Goal: Information Seeking & Learning: Get advice/opinions

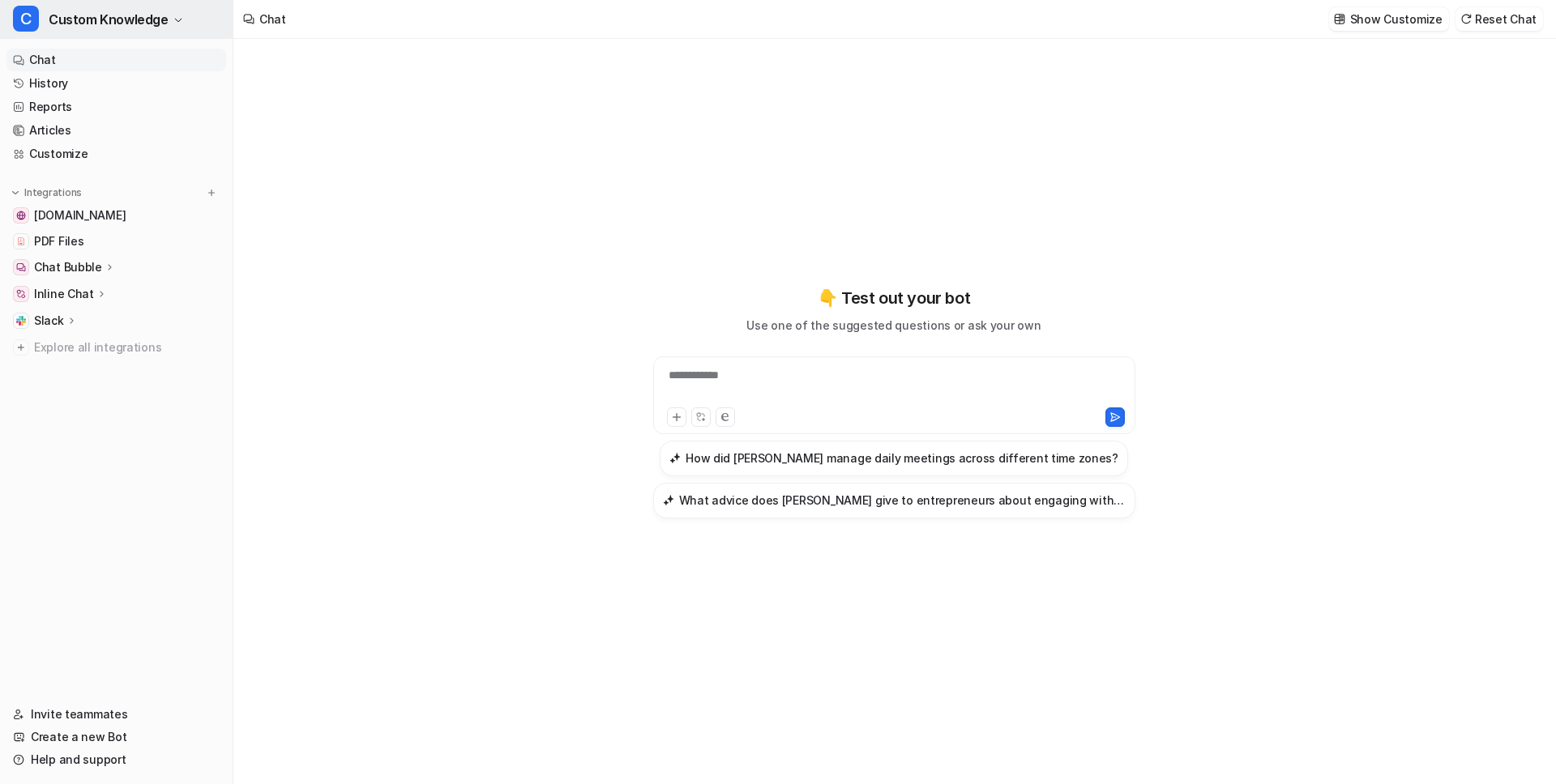
click at [123, 13] on span "Custom Knowledge" at bounding box center [108, 19] width 120 height 22
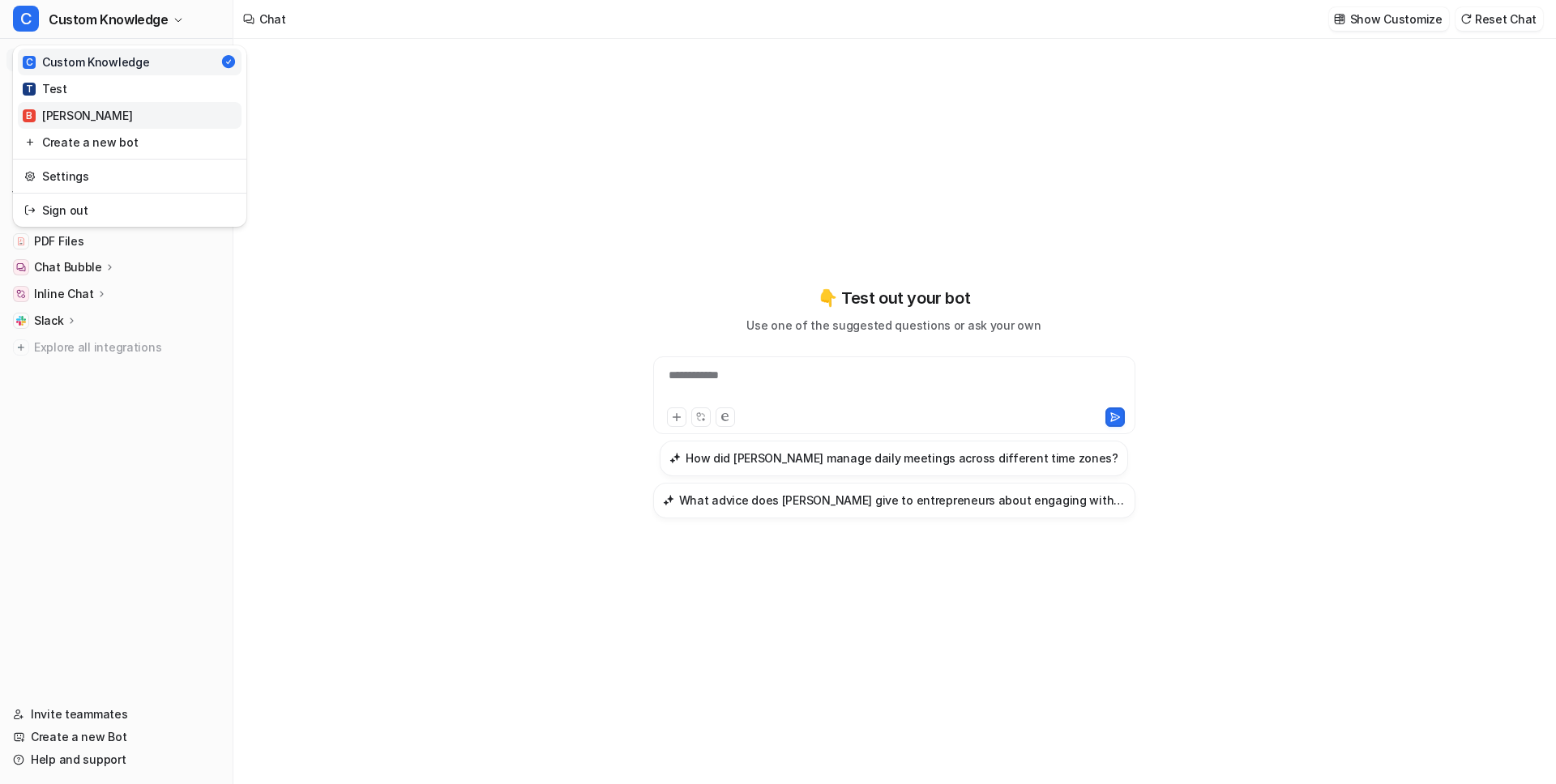
click at [93, 123] on div "B Britt Demos" at bounding box center [77, 115] width 109 height 17
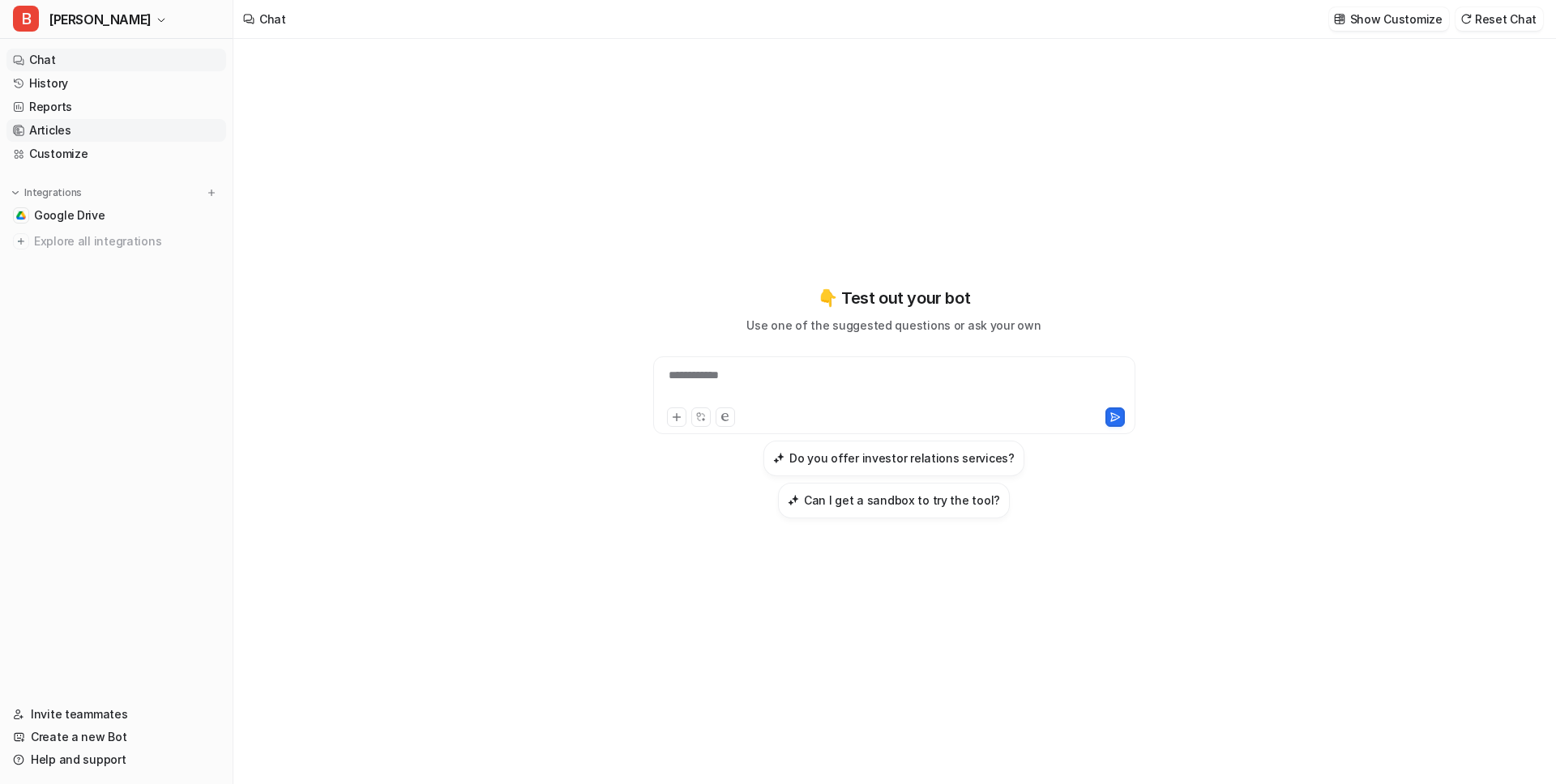
click at [58, 129] on link "Articles" at bounding box center [116, 130] width 219 height 22
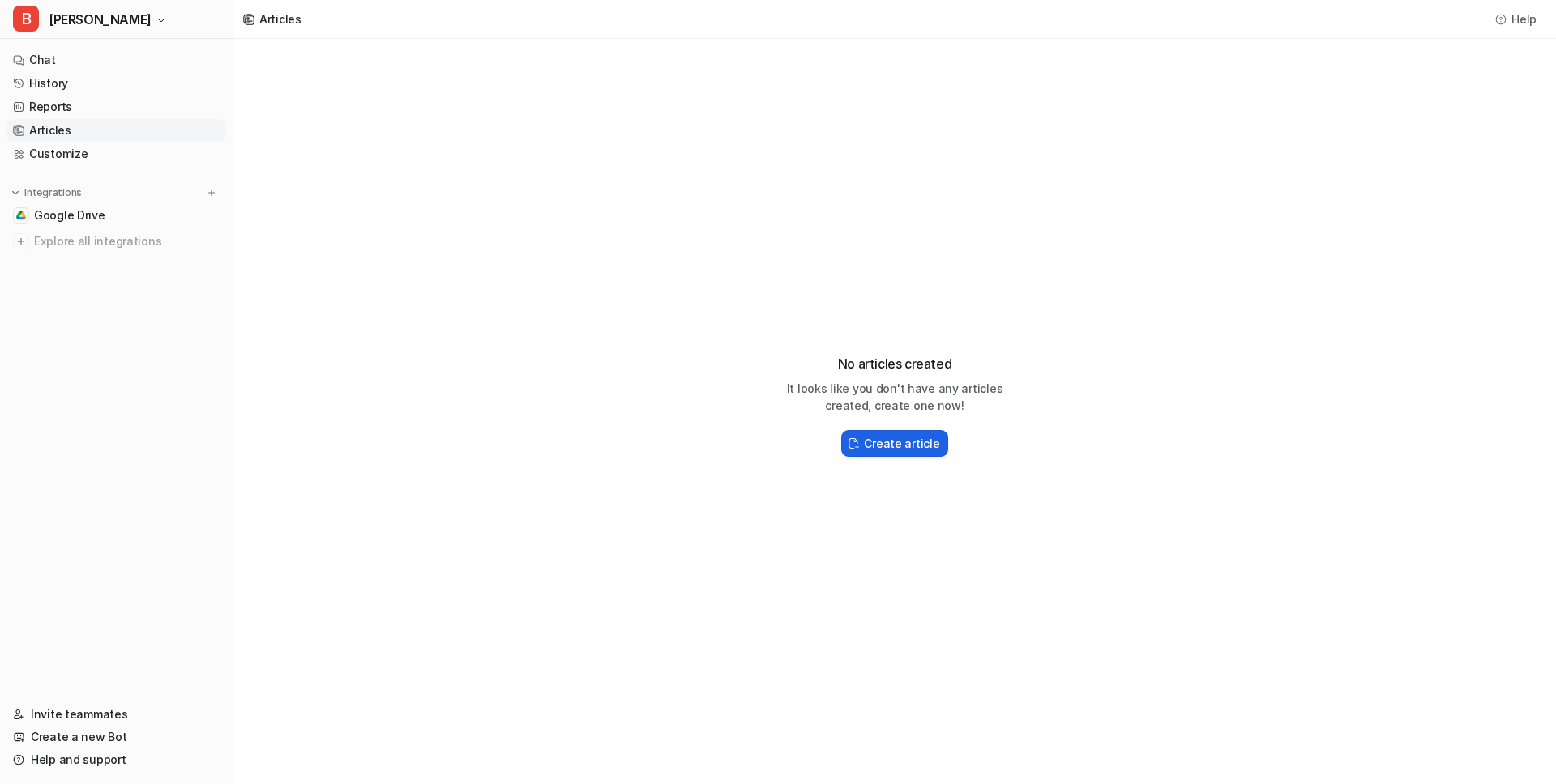
click at [894, 439] on h2 "Create article" at bounding box center [901, 443] width 75 height 17
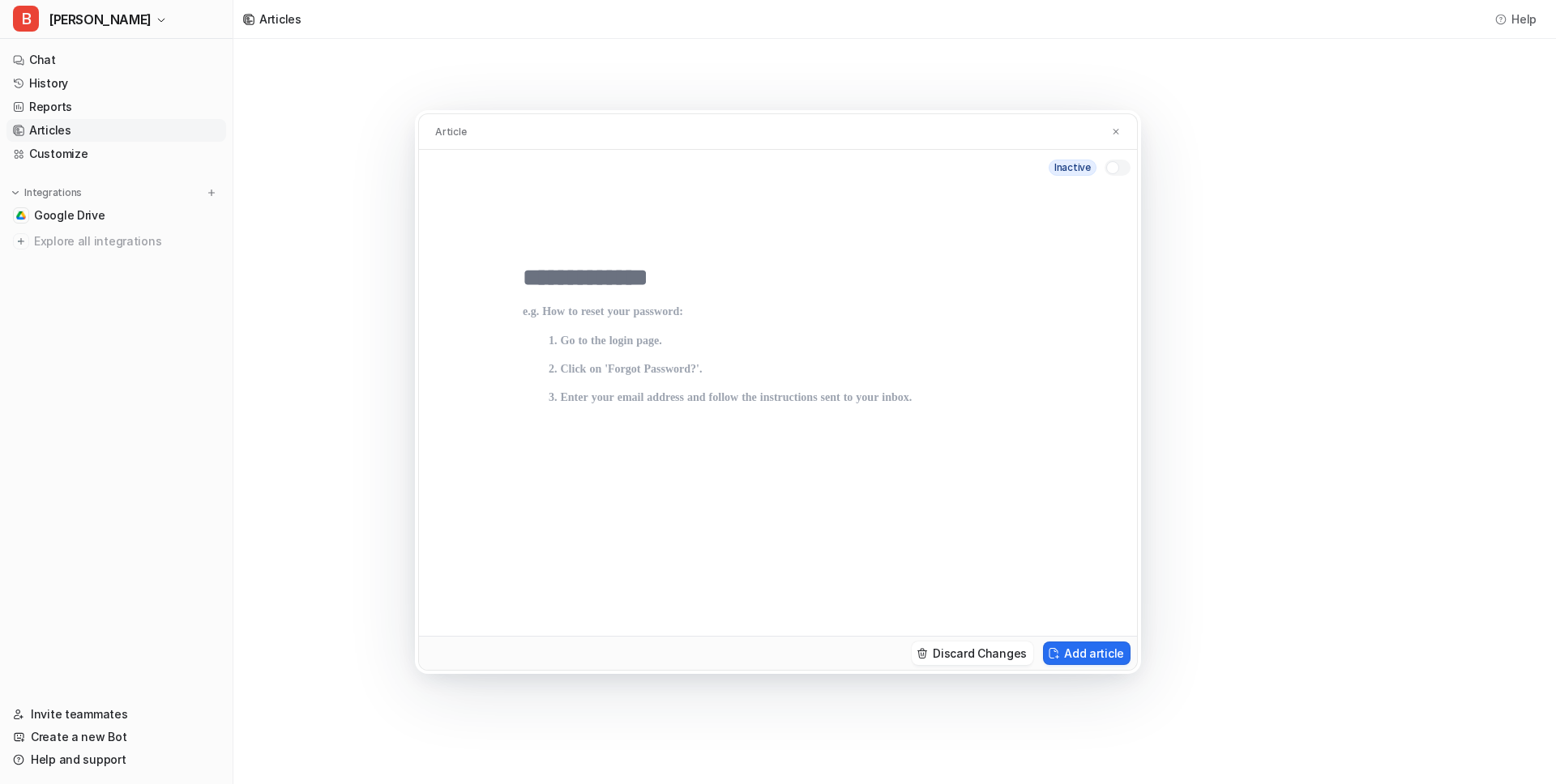
click at [561, 320] on p at bounding box center [778, 455] width 510 height 298
click at [1091, 656] on button "Add article" at bounding box center [1086, 653] width 88 height 23
click at [1116, 131] on img at bounding box center [1116, 132] width 10 height 11
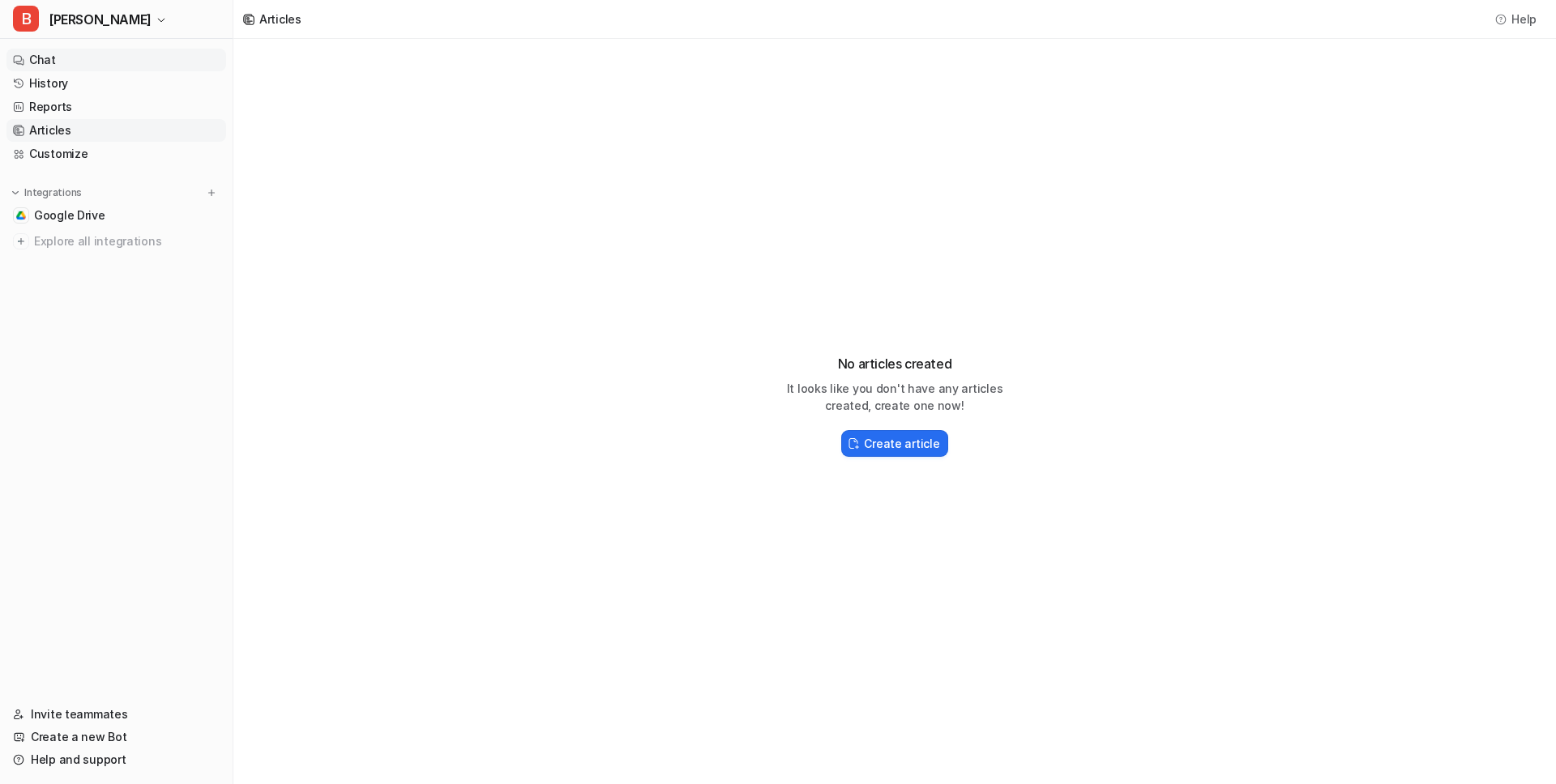
click at [61, 60] on link "Chat" at bounding box center [116, 60] width 219 height 22
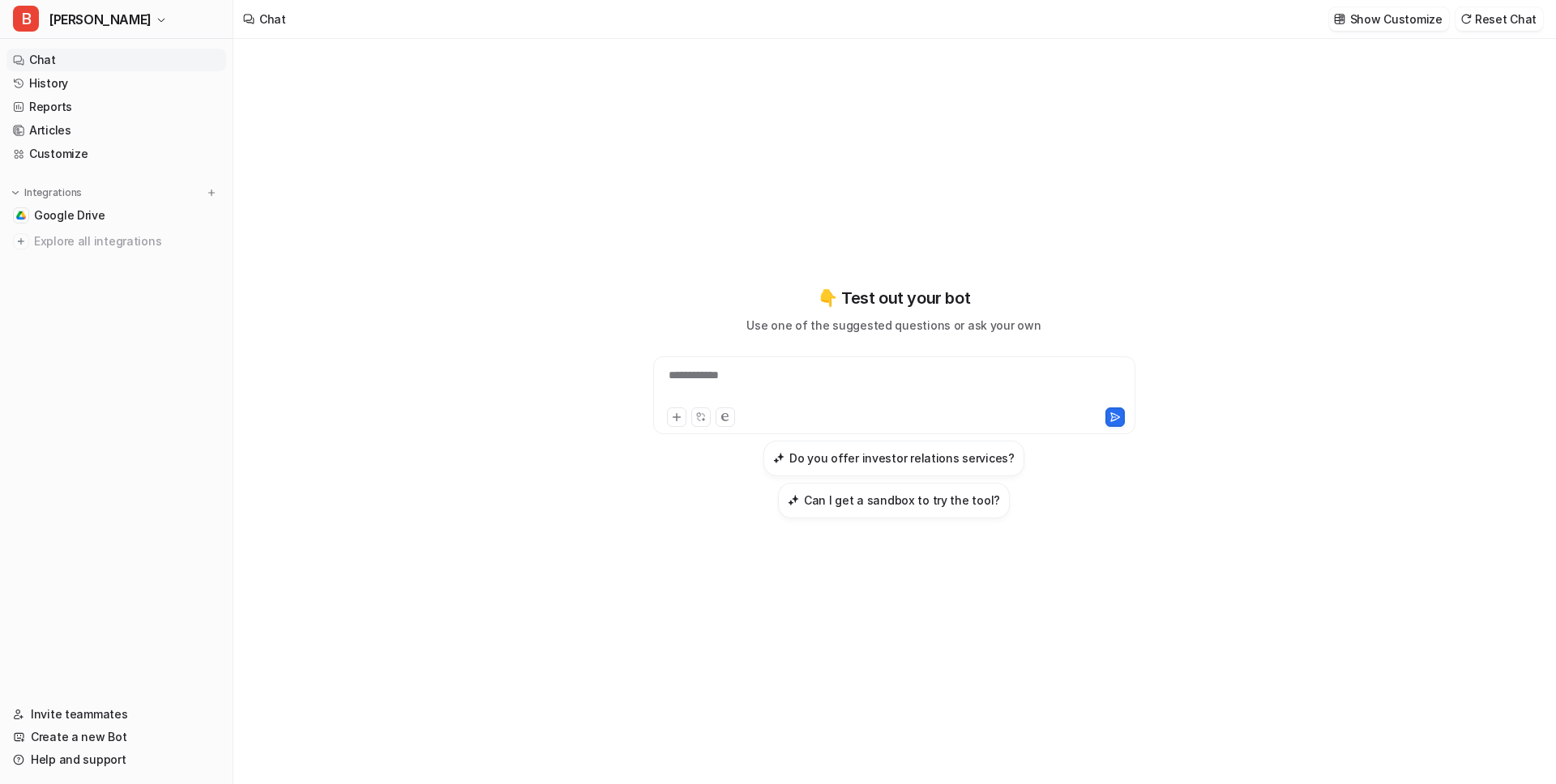
click at [694, 397] on div "**********" at bounding box center [894, 385] width 474 height 37
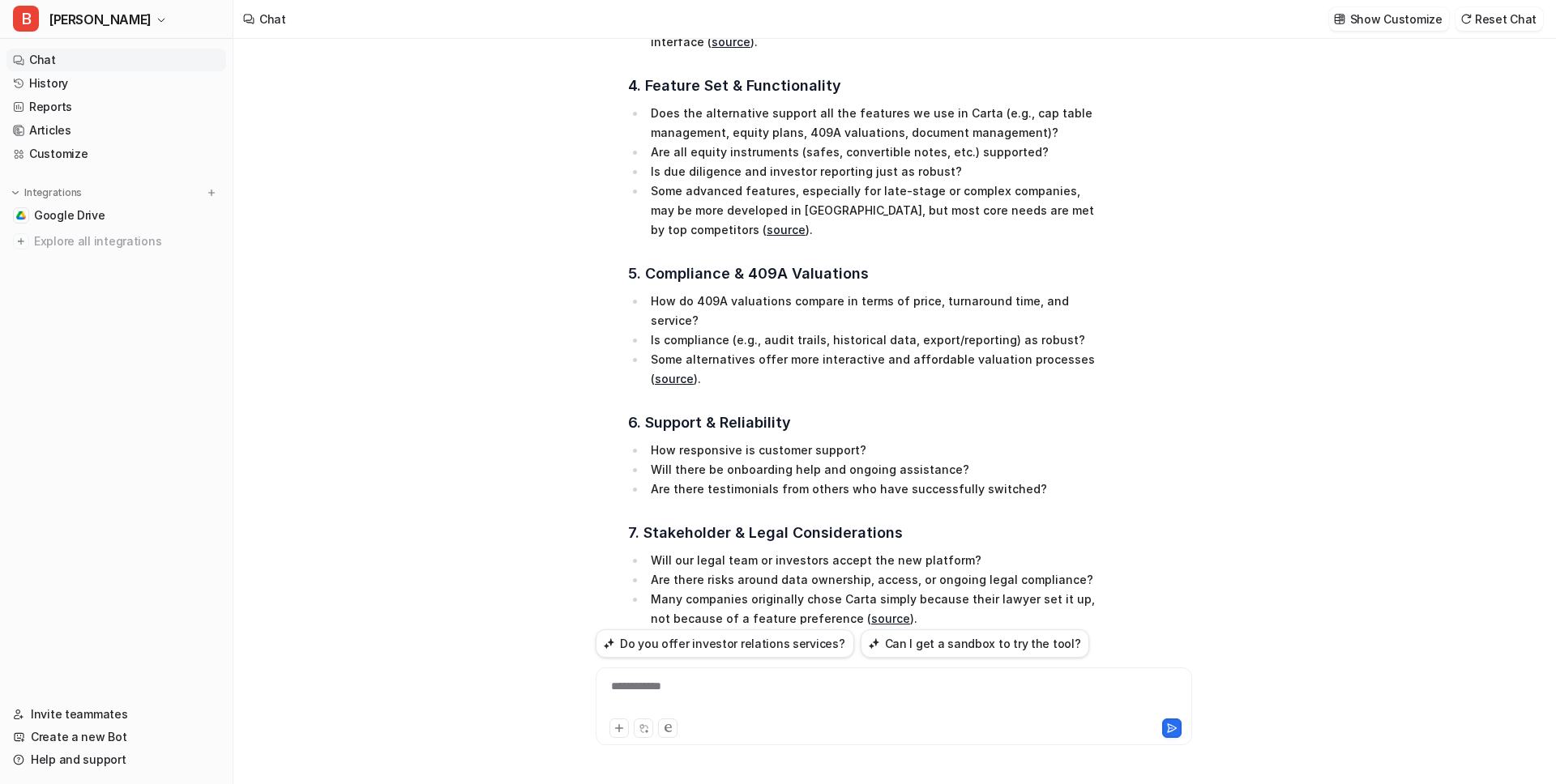
scroll to position [706, 0]
click at [751, 347] on li "Some alternatives offer more interactive and affordable valuation processes ( s…" at bounding box center [874, 366] width 456 height 39
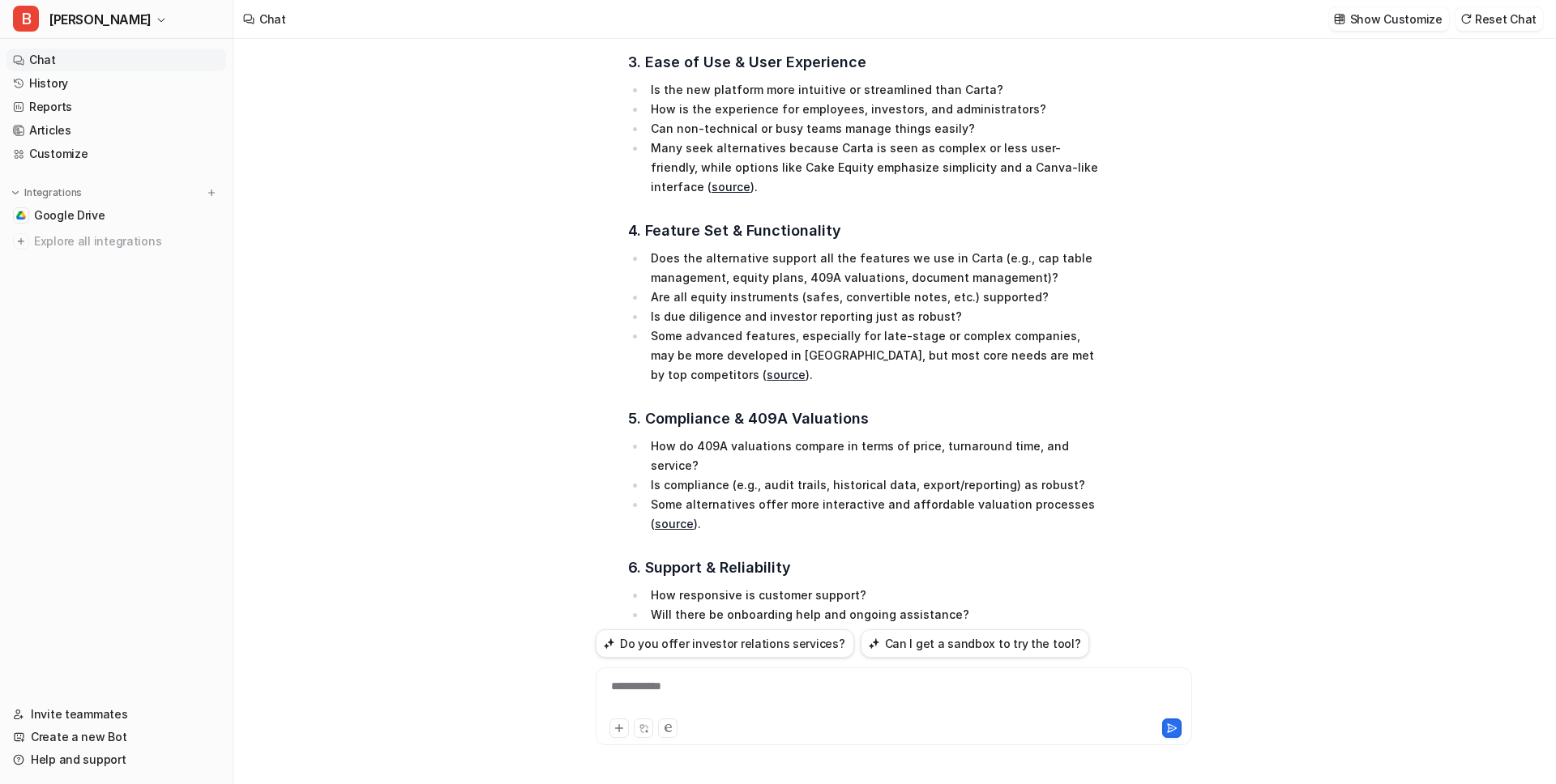
scroll to position [841, 0]
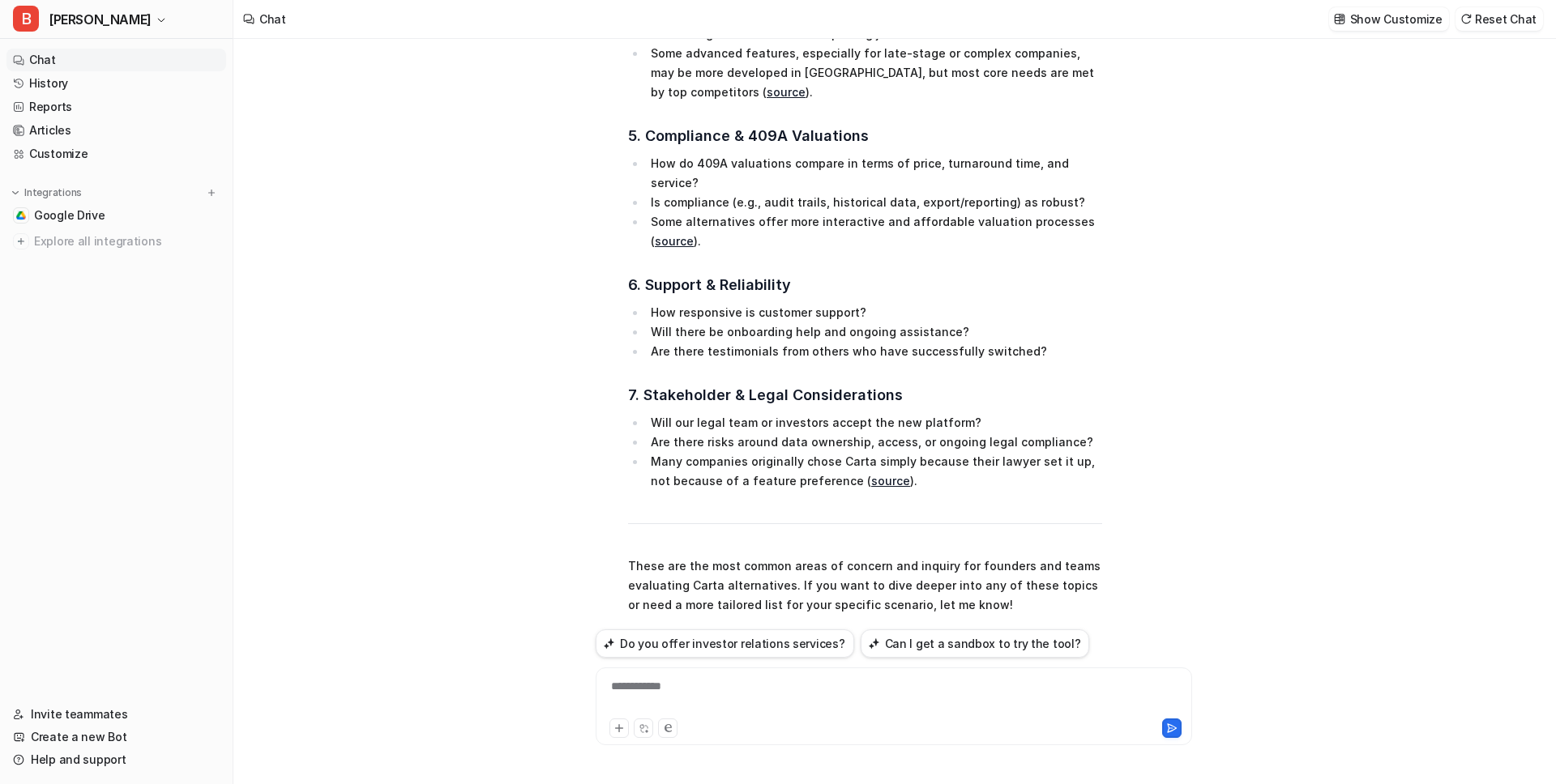
click at [370, 446] on div "give me a detailed run down of the common questions prospects have when they ar…" at bounding box center [894, 411] width 1321 height 745
click at [913, 452] on li "Many companies originally chose Carta simply because their lawyer set it up, no…" at bounding box center [874, 471] width 456 height 39
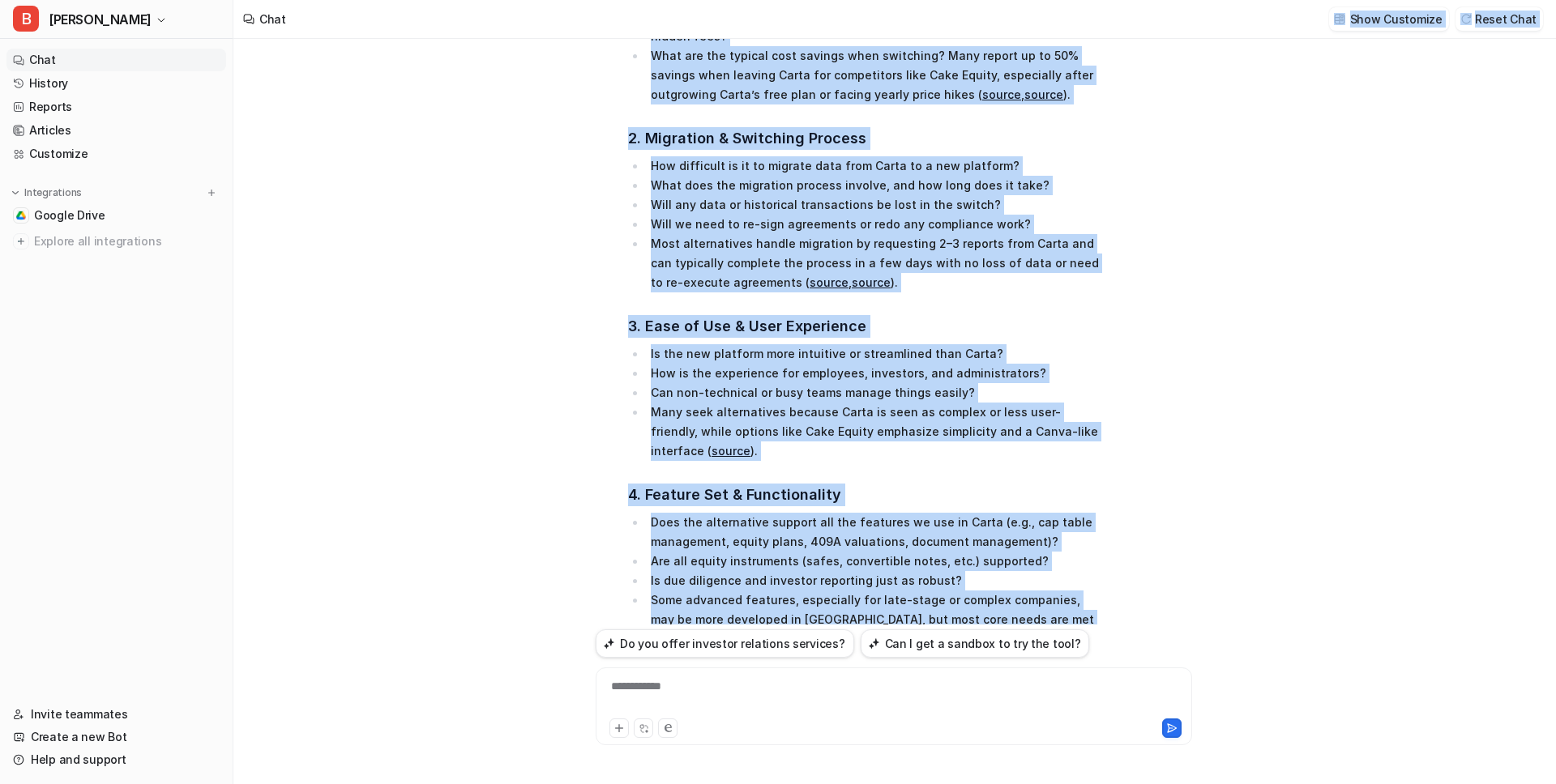
scroll to position [163, 0]
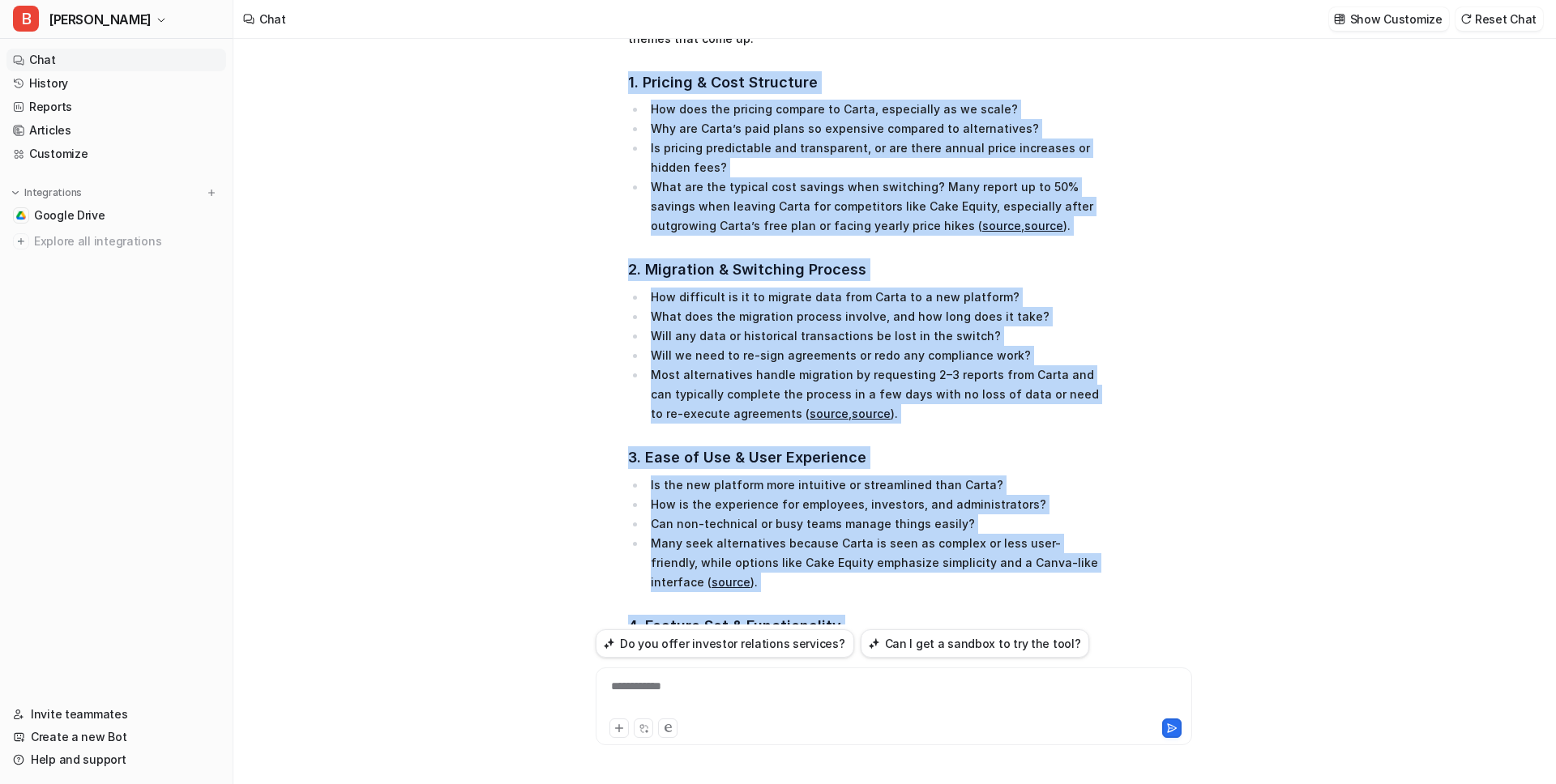
drag, startPoint x: 938, startPoint y: 440, endPoint x: 624, endPoint y: 90, distance: 470.2
click at [624, 90] on div "B Searched knowledge base search_queries : [ "common questions from prospects l…" at bounding box center [849, 630] width 507 height 1332
copy span "1. Pricing & Cost Structure How does the pricing compare to Carta, especially a…"
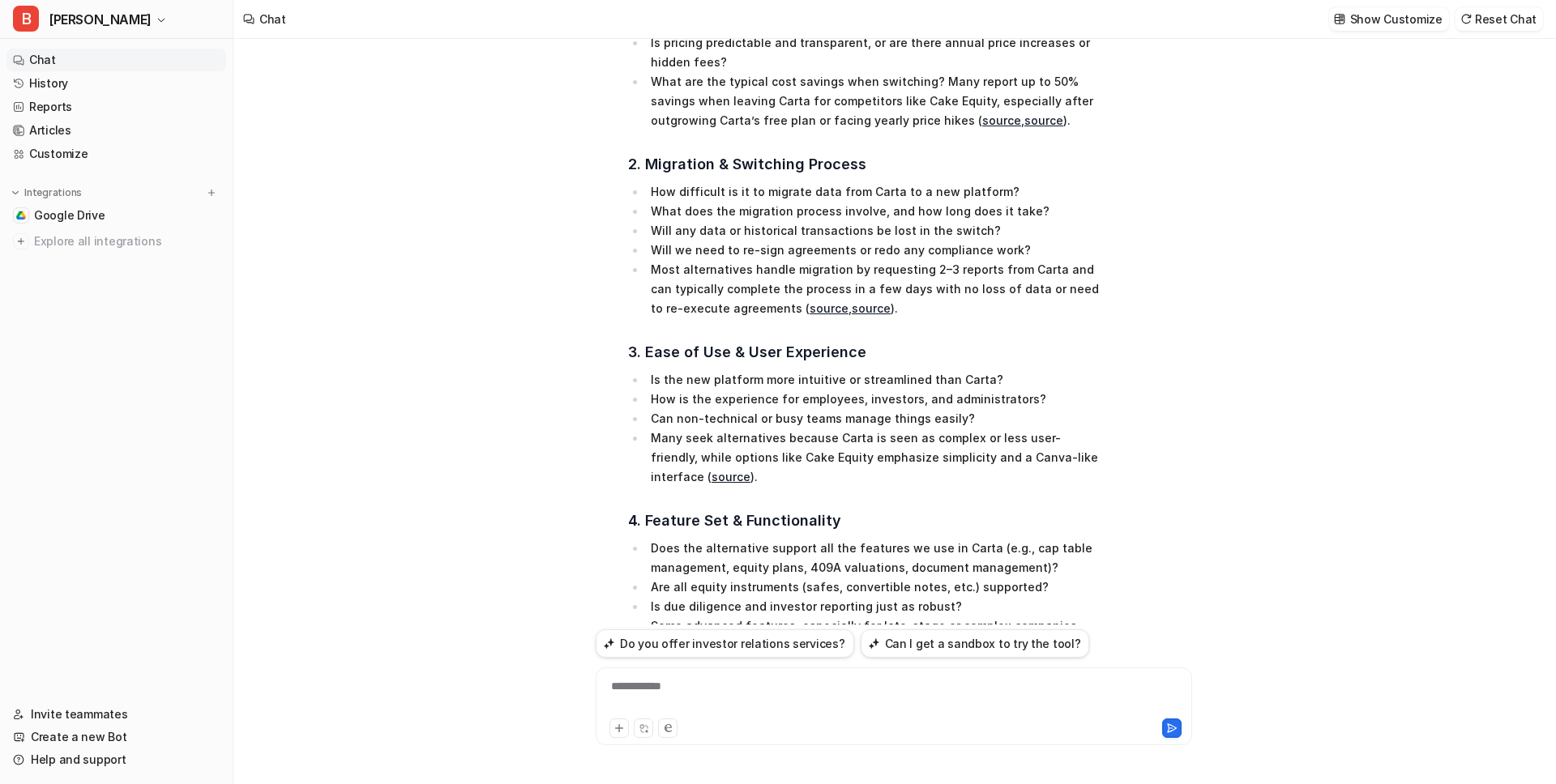
scroll to position [589, 0]
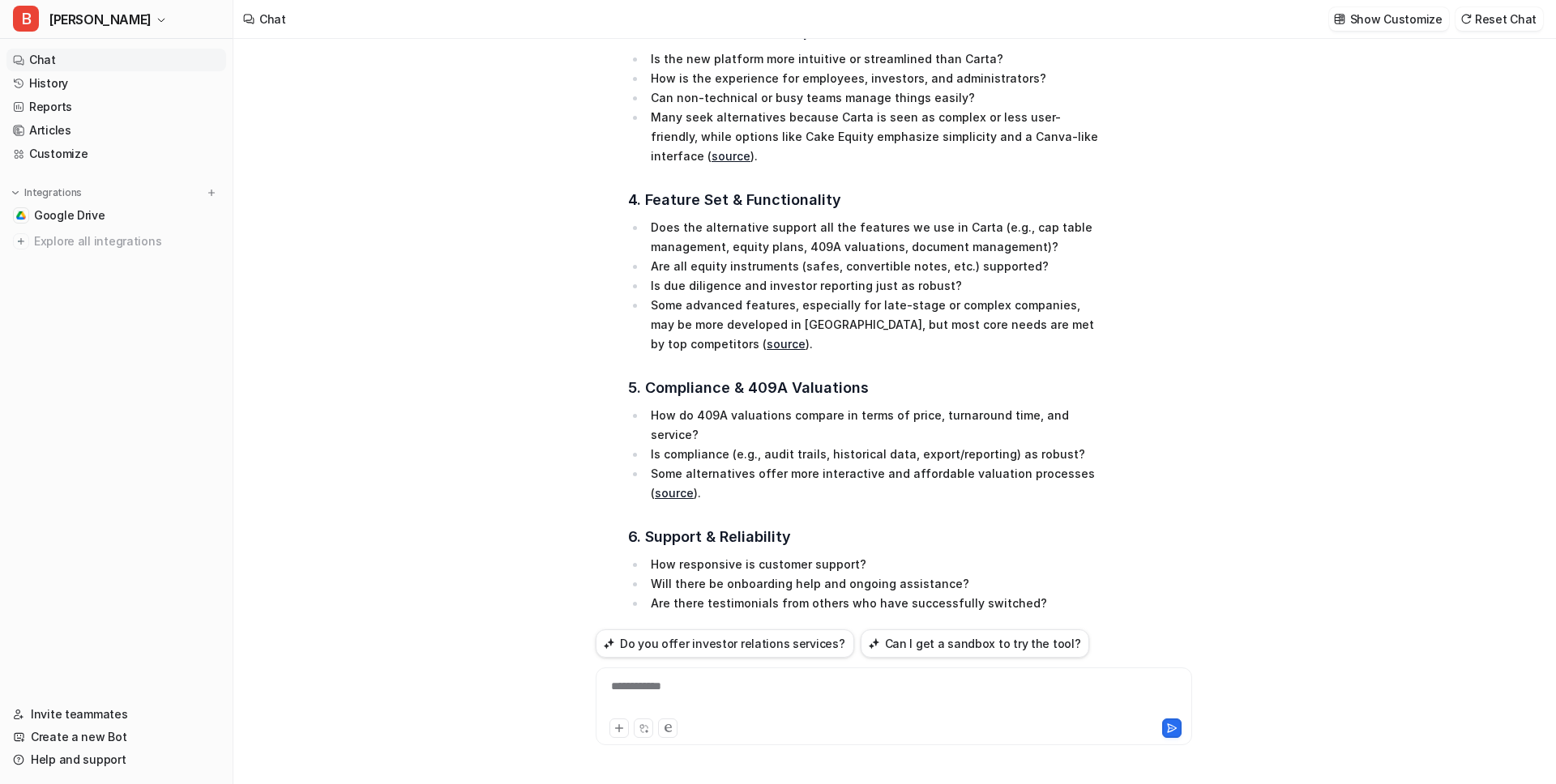
click at [494, 317] on div "give me a detailed run down of the common questions prospects have when they ar…" at bounding box center [894, 411] width 1321 height 745
click at [1293, 303] on div "give me a detailed run down of the common questions prospects have when they ar…" at bounding box center [894, 411] width 1321 height 745
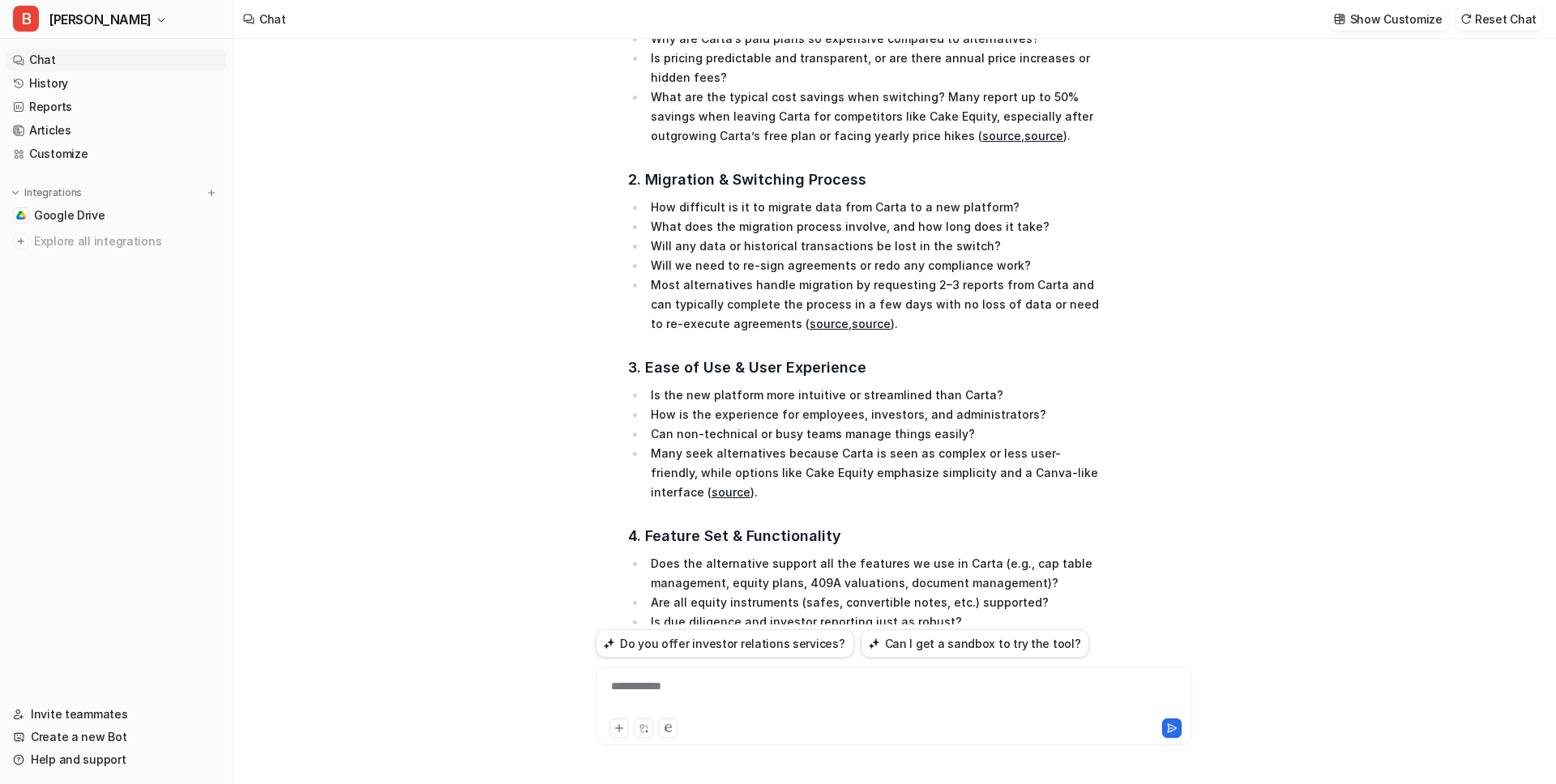
scroll to position [0, 0]
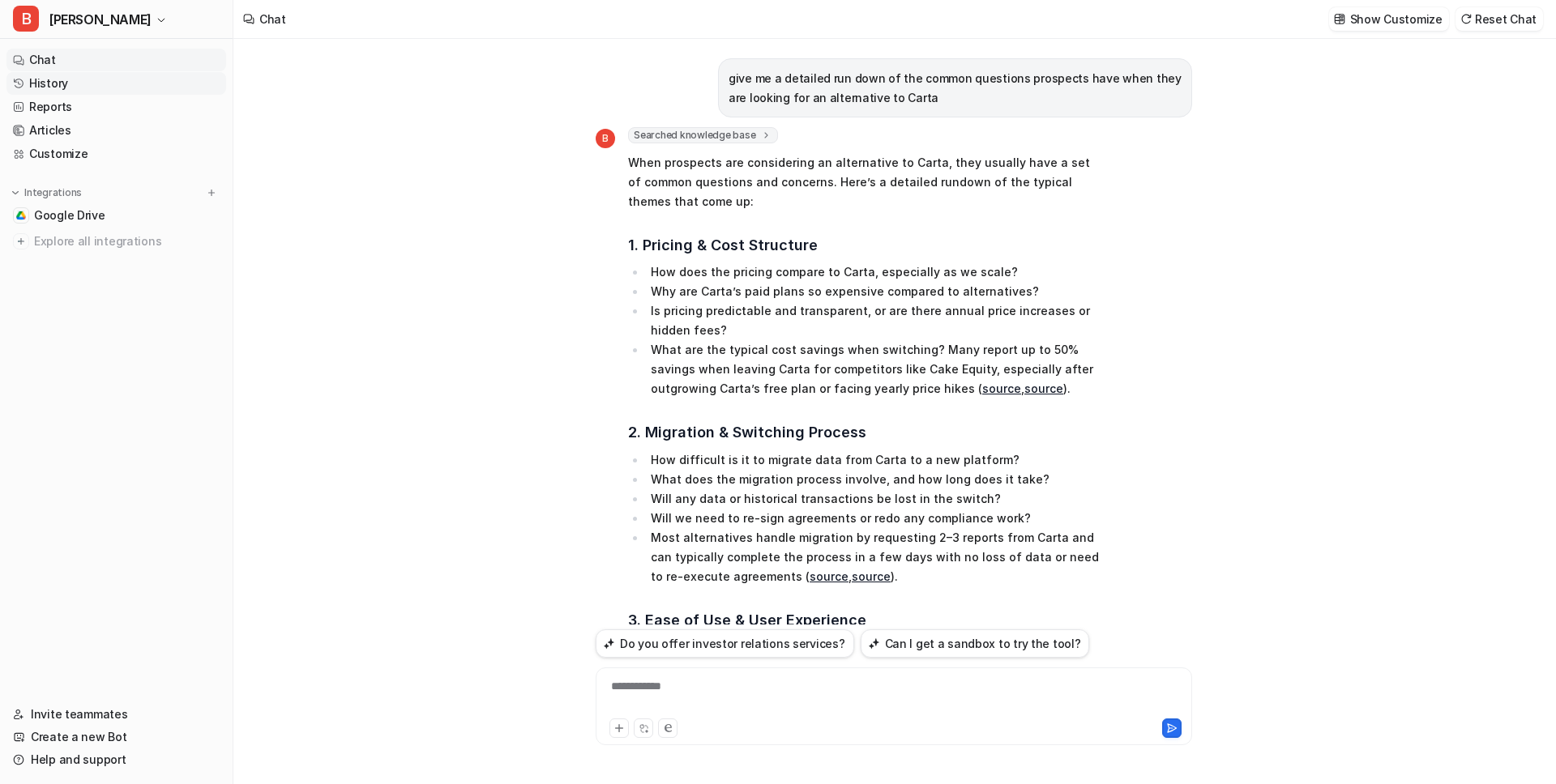
click at [89, 77] on link "History" at bounding box center [116, 83] width 219 height 22
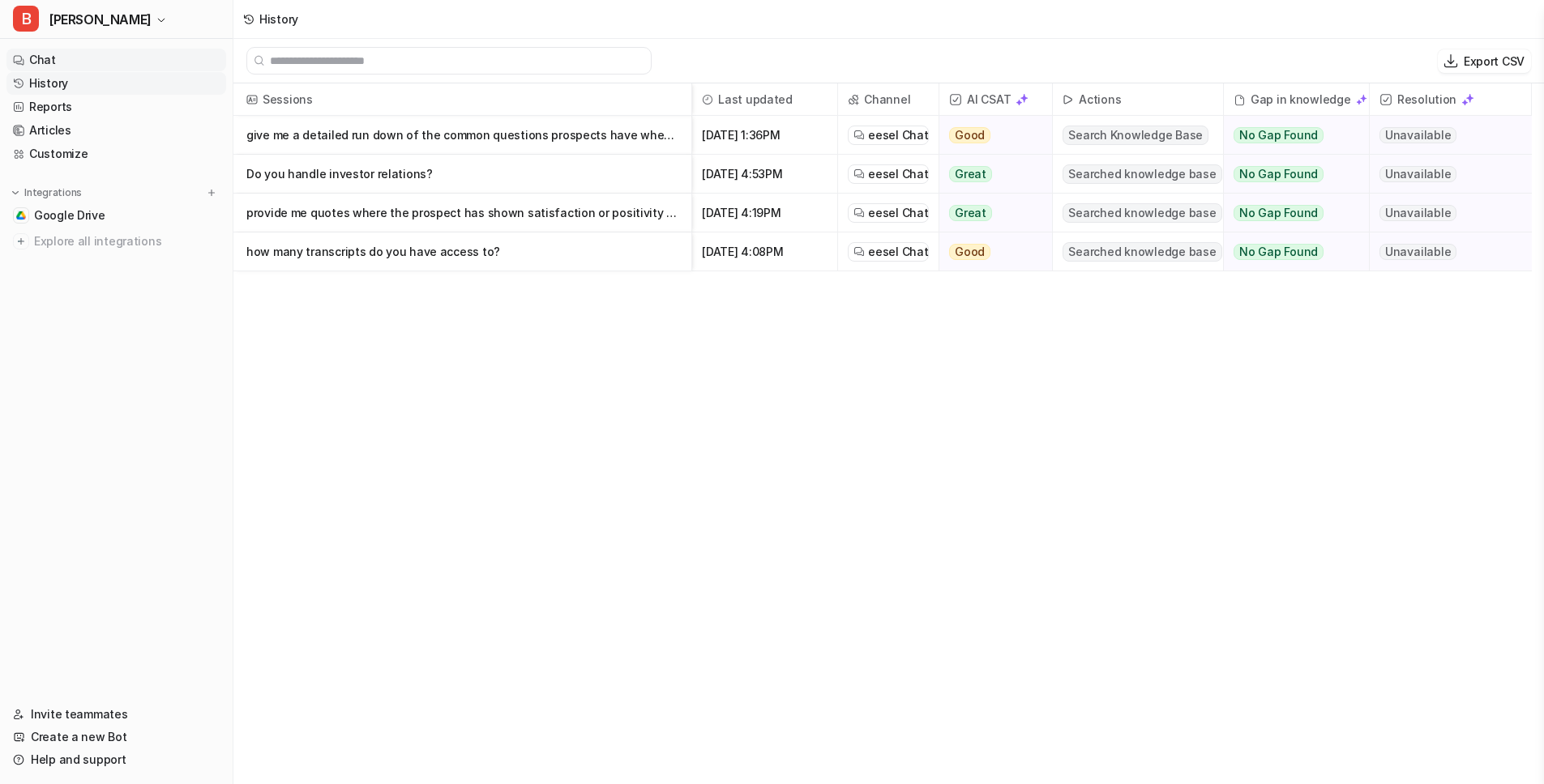
click at [51, 55] on link "Chat" at bounding box center [116, 60] width 220 height 22
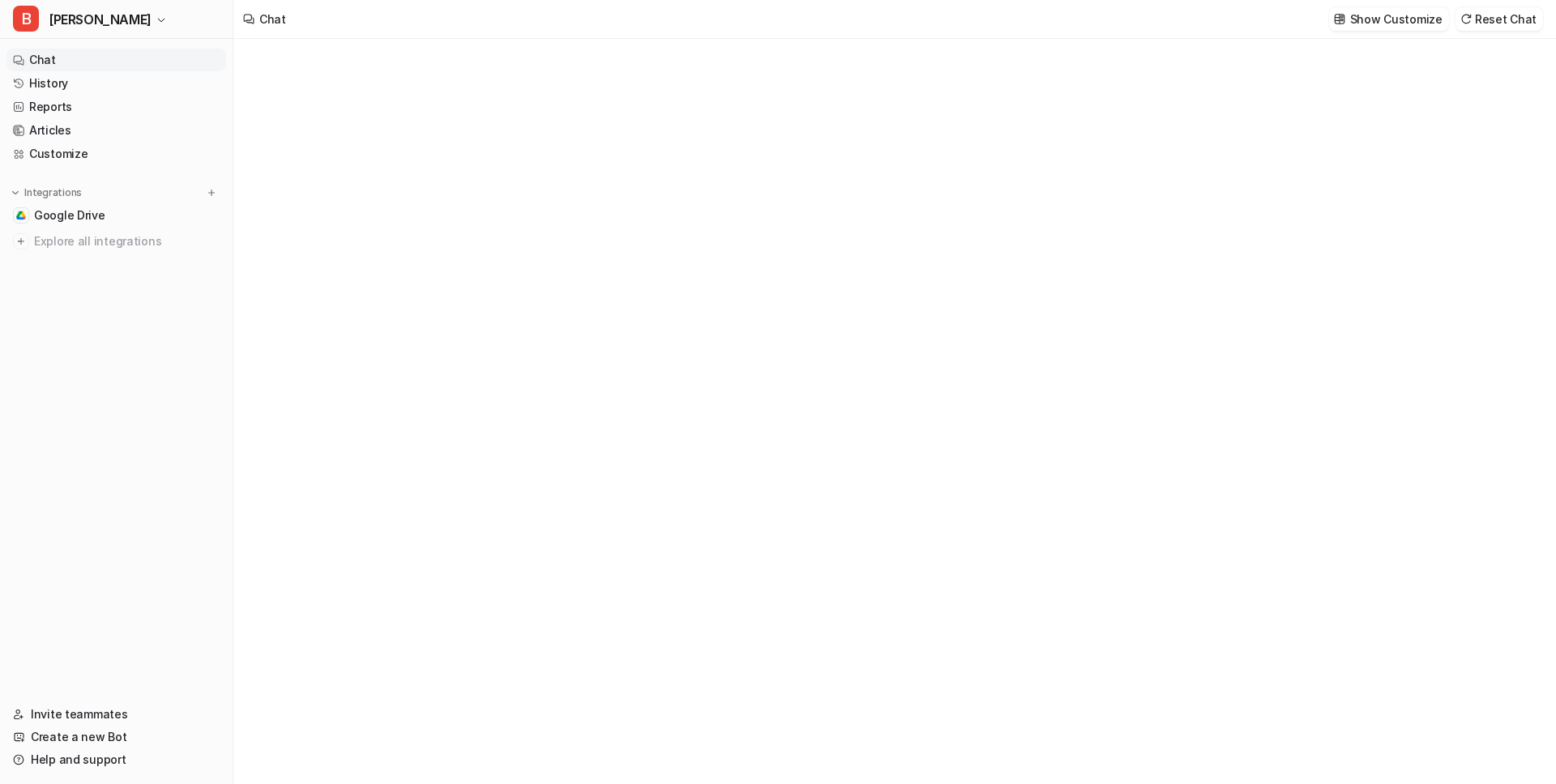
type textarea "**********"
